Goal: Go to known website: Go to known website

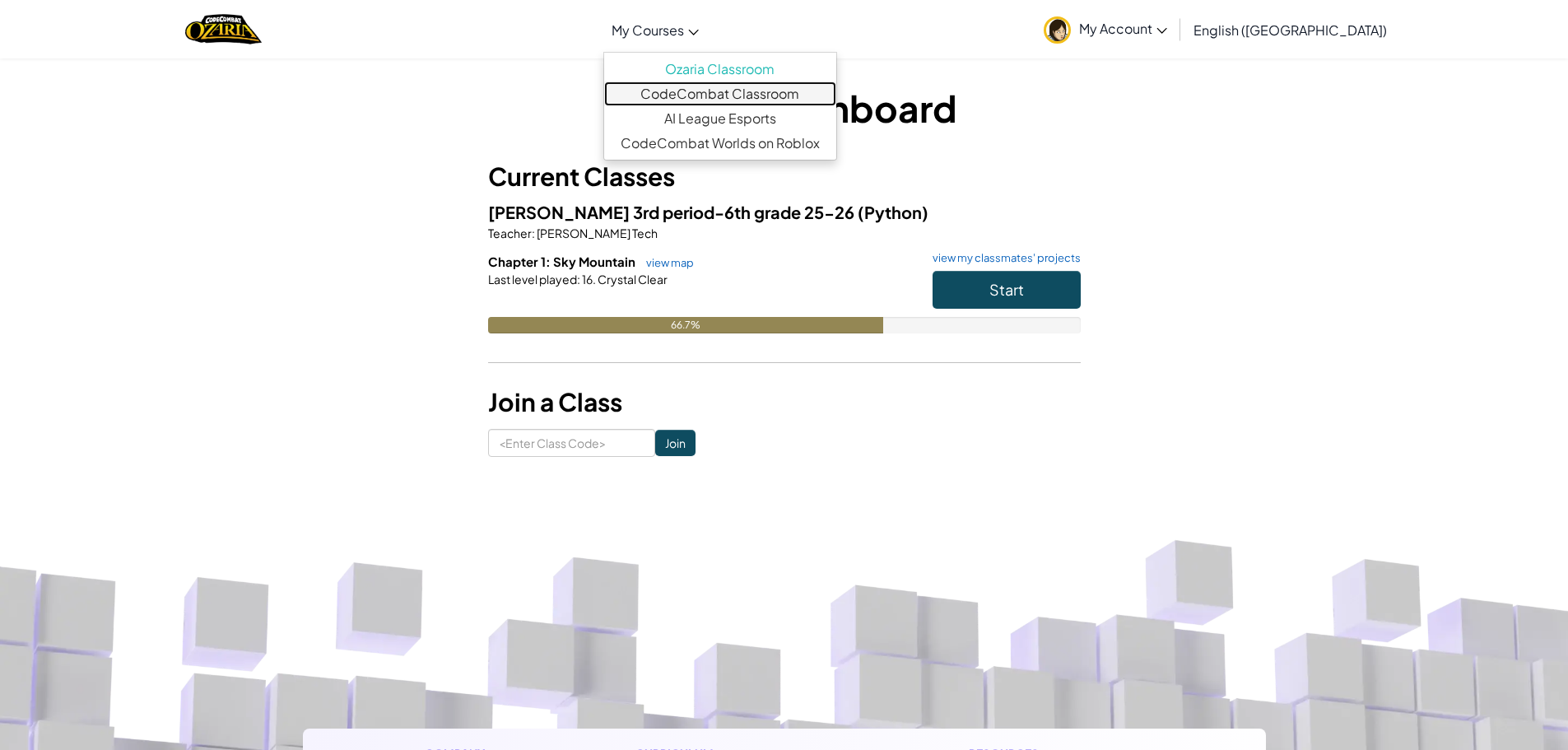
click at [767, 96] on link "CodeCombat Classroom" at bounding box center [720, 94] width 232 height 25
